Goal: Find specific page/section: Find specific page/section

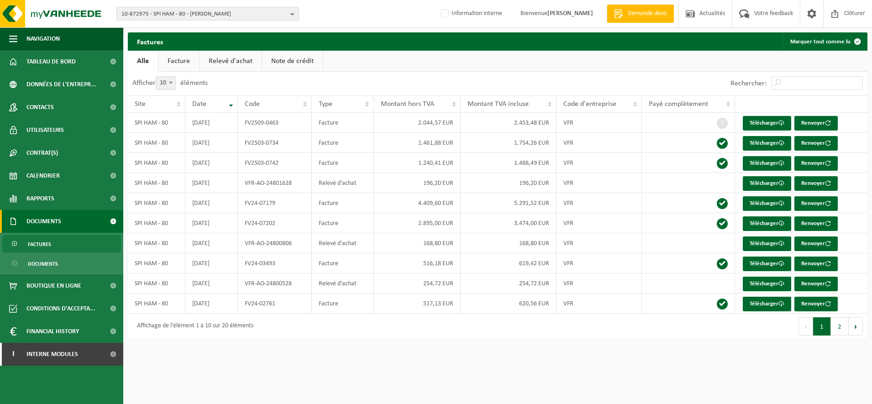
click at [175, 11] on span "10-872975 - SPI HAM - 80 - MUILLE VILLETTE" at bounding box center [203, 14] width 165 height 14
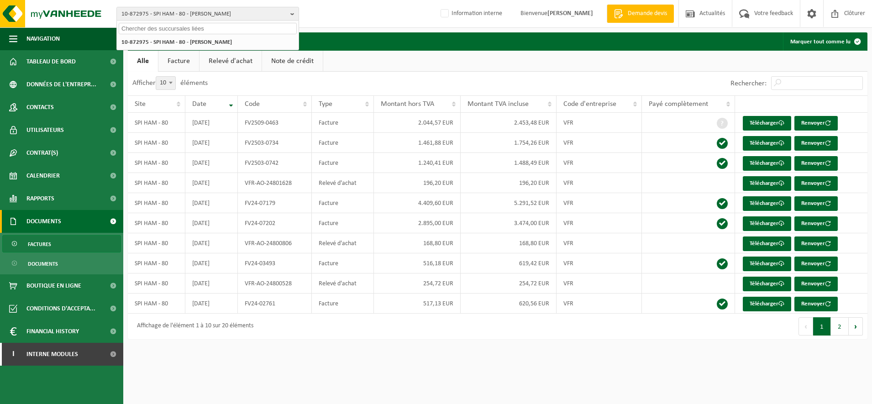
click at [159, 26] on input "text" at bounding box center [208, 28] width 178 height 11
click at [129, 26] on input "10741040" at bounding box center [208, 28] width 178 height 11
type input "10-741040"
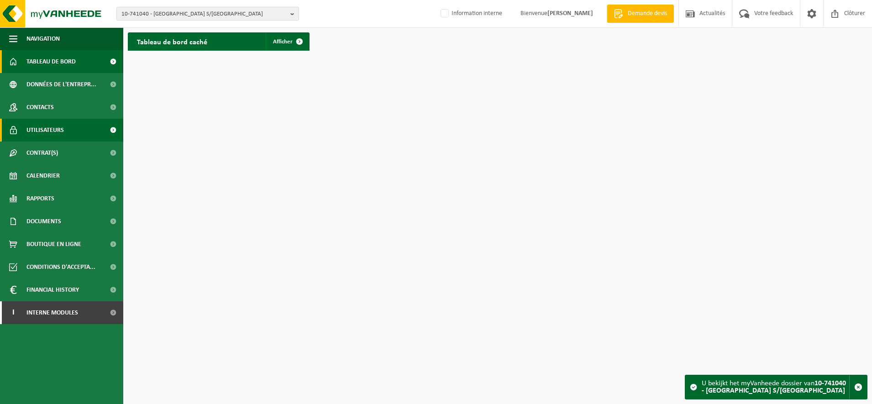
click at [38, 129] on span "Utilisateurs" at bounding box center [44, 130] width 37 height 23
